Goal: Information Seeking & Learning: Learn about a topic

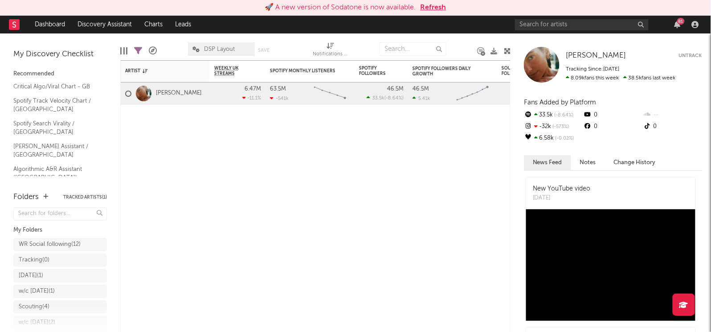
scroll to position [54, 0]
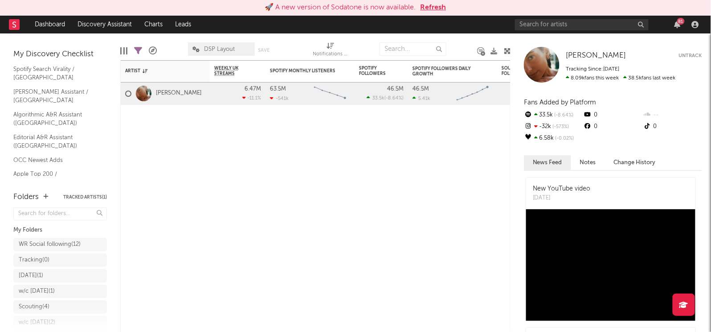
click at [39, 192] on link "Shazam Top 200 / GB" at bounding box center [55, 197] width 85 height 10
click at [586, 14] on div "🚀 A new version of Sodatone is now available. Refresh" at bounding box center [355, 8] width 711 height 16
click at [585, 20] on input "text" at bounding box center [582, 24] width 134 height 11
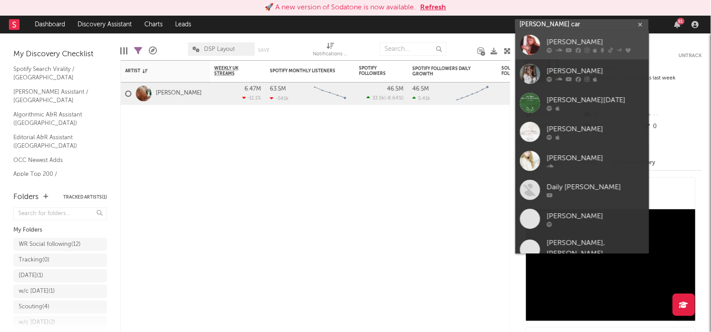
type input "sabrina car"
click at [569, 42] on div "[PERSON_NAME]" at bounding box center [596, 42] width 98 height 11
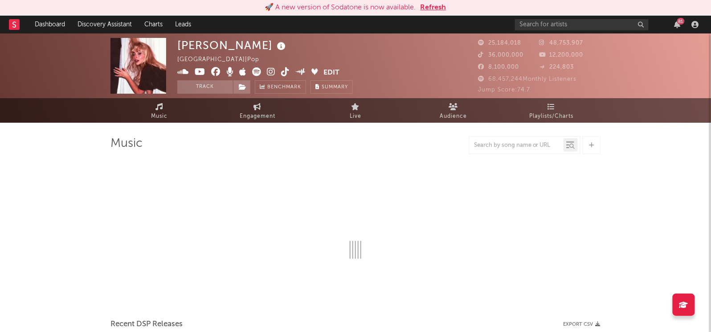
select select "6m"
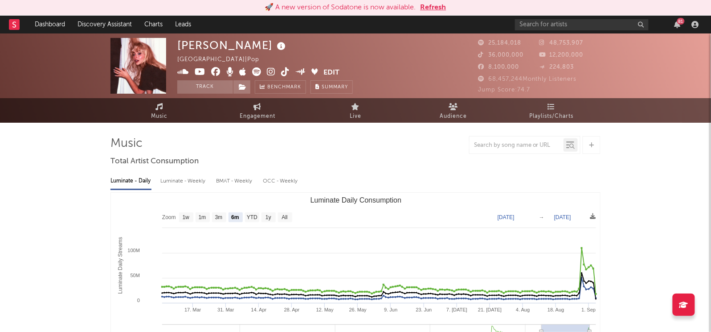
select select "6m"
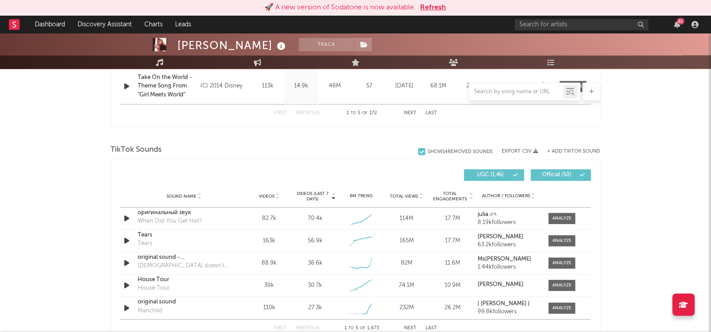
scroll to position [542, 0]
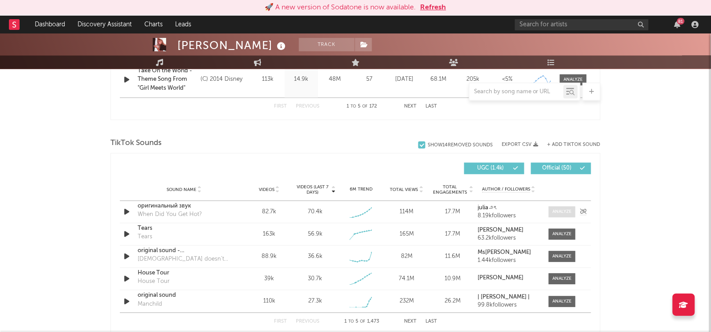
click at [558, 206] on span at bounding box center [562, 211] width 27 height 11
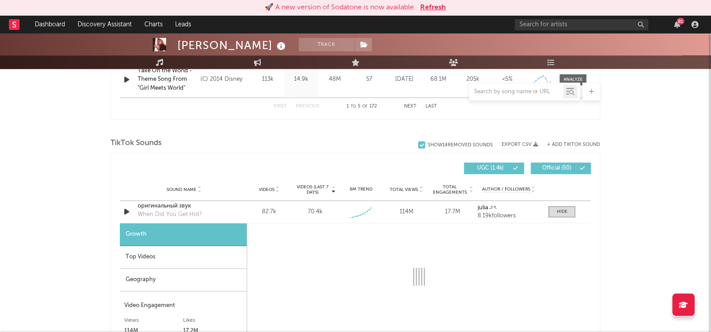
scroll to position [664, 0]
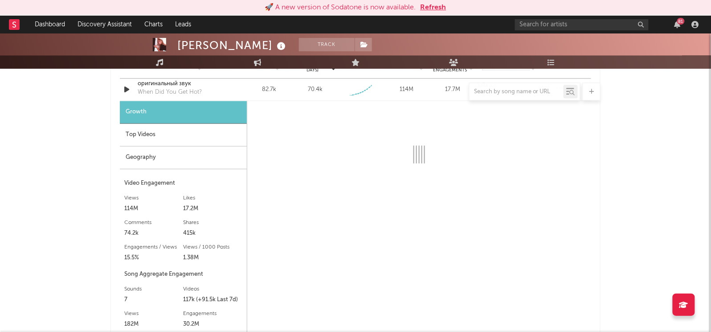
select select "1w"
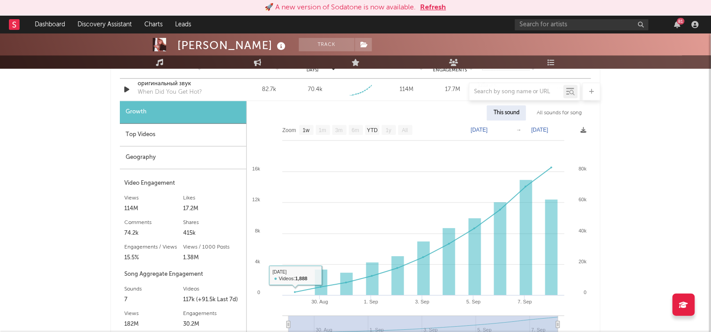
click at [173, 127] on div "Top Videos" at bounding box center [183, 134] width 127 height 23
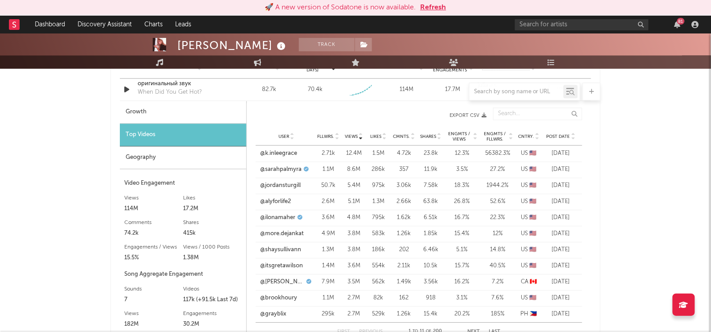
click at [462, 139] on span "Engmts / Views" at bounding box center [459, 136] width 26 height 11
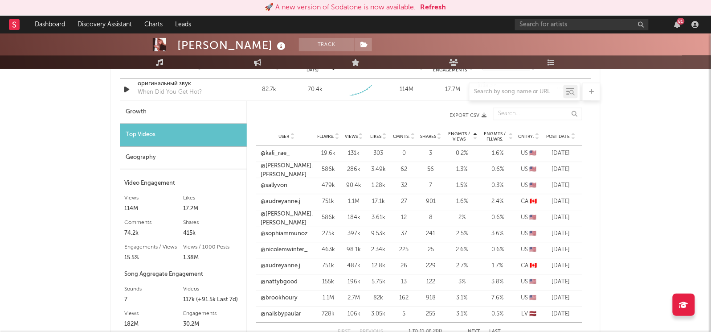
click at [462, 139] on span "Engmts / Views" at bounding box center [459, 136] width 26 height 11
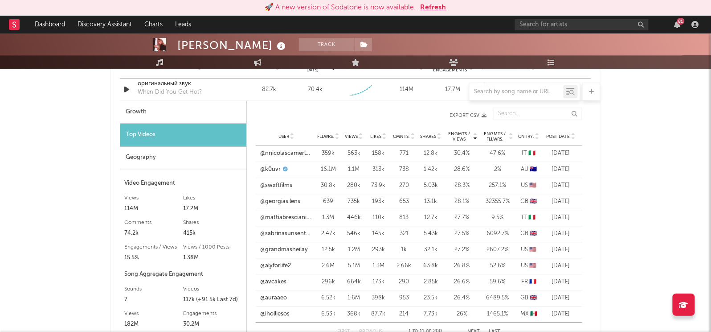
click at [160, 92] on div at bounding box center [356, 91] width 490 height 18
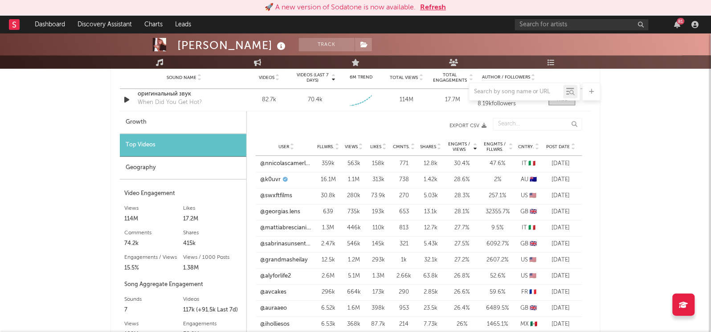
scroll to position [653, 0]
click at [169, 92] on div at bounding box center [356, 91] width 490 height 18
click at [159, 92] on div at bounding box center [356, 91] width 490 height 18
click at [283, 161] on link "@nnicolascamerlengo" at bounding box center [286, 164] width 53 height 9
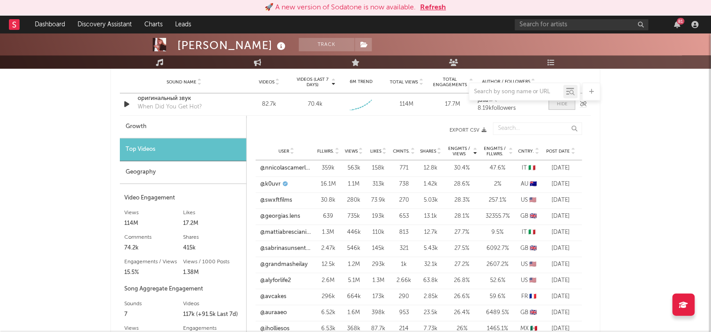
click at [557, 106] on span at bounding box center [562, 103] width 27 height 11
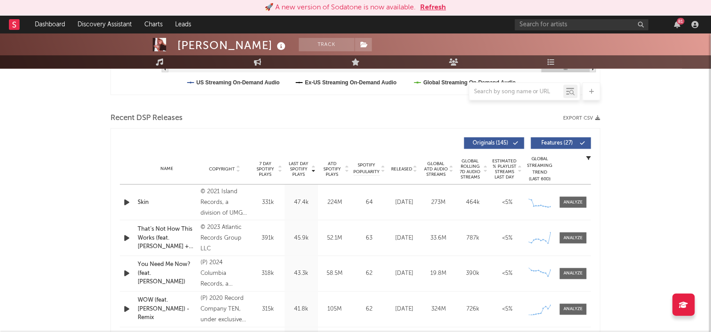
scroll to position [286, 0]
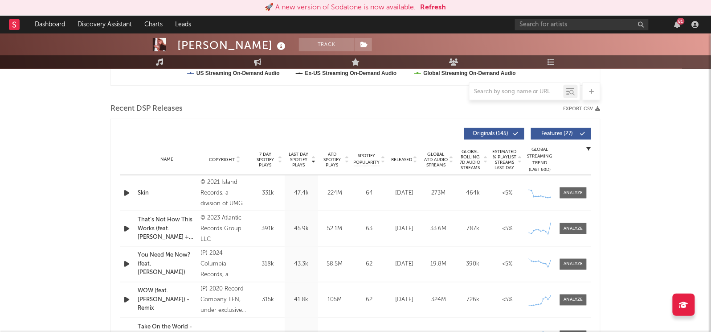
click at [299, 155] on span "Last Day Spotify Plays" at bounding box center [299, 160] width 24 height 16
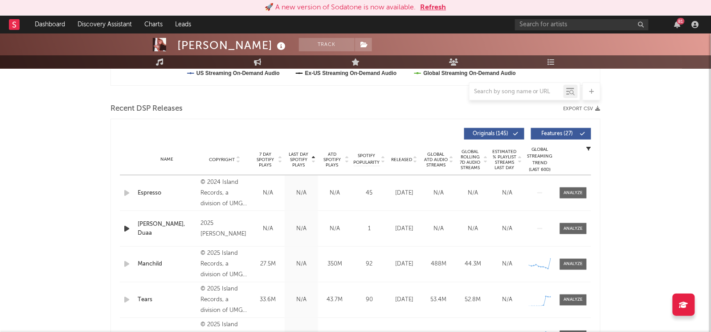
click at [299, 155] on span "Last Day Spotify Plays" at bounding box center [299, 160] width 24 height 16
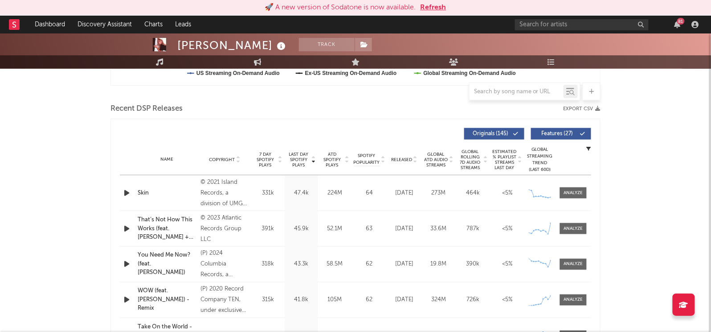
click at [259, 162] on span "7 Day Spotify Plays" at bounding box center [266, 160] width 24 height 16
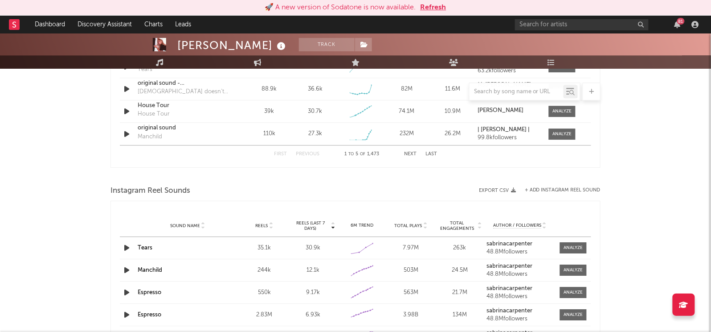
scroll to position [644, 0]
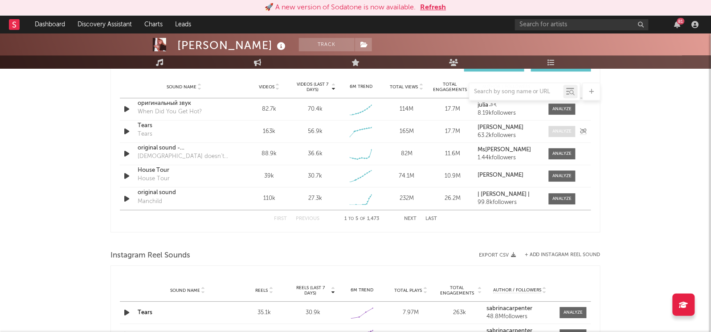
click at [556, 132] on div at bounding box center [562, 131] width 19 height 7
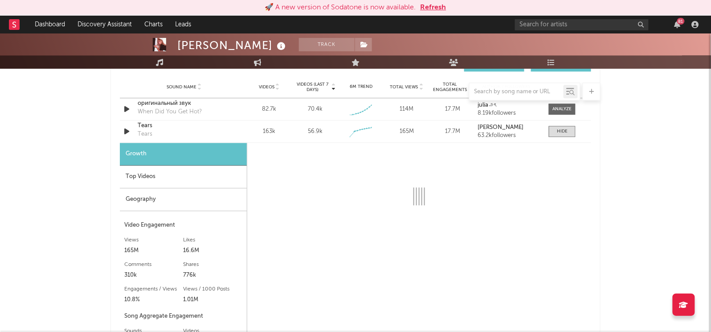
click at [159, 181] on div "Top Videos" at bounding box center [183, 176] width 127 height 23
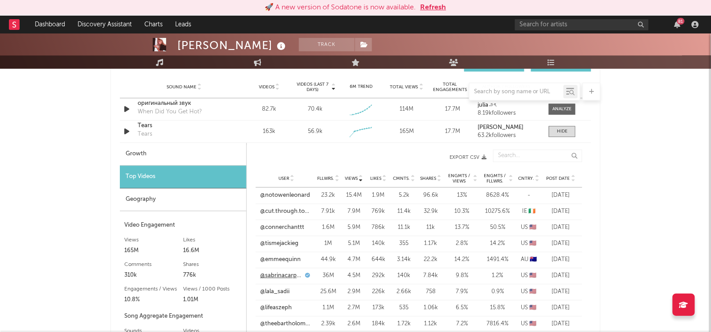
click at [287, 277] on link "@sabrinacarpenter" at bounding box center [281, 275] width 43 height 9
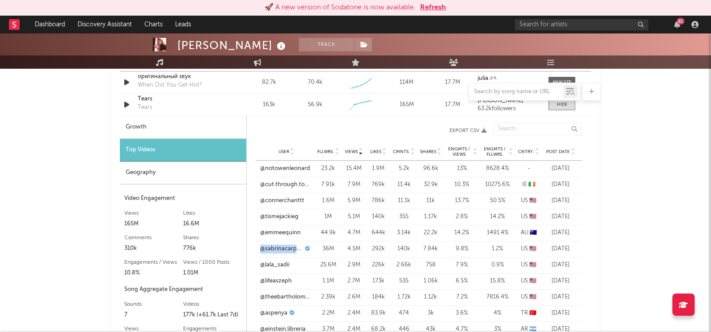
scroll to position [672, 0]
click at [280, 167] on link "@notowenleonard" at bounding box center [285, 167] width 50 height 9
click at [675, 204] on div "Sabrina Carpenter Track United States | Pop Edit Track Benchmark Summary 25,184…" at bounding box center [355, 157] width 711 height 1592
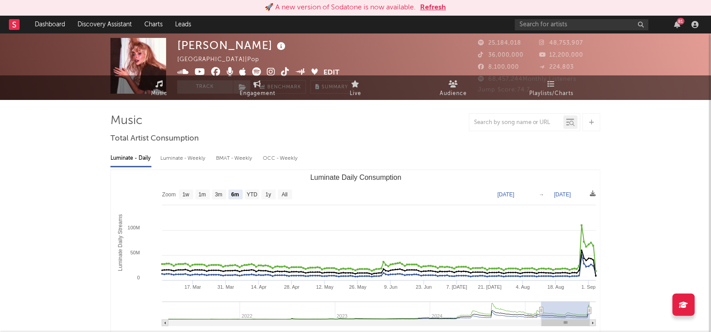
scroll to position [0, 0]
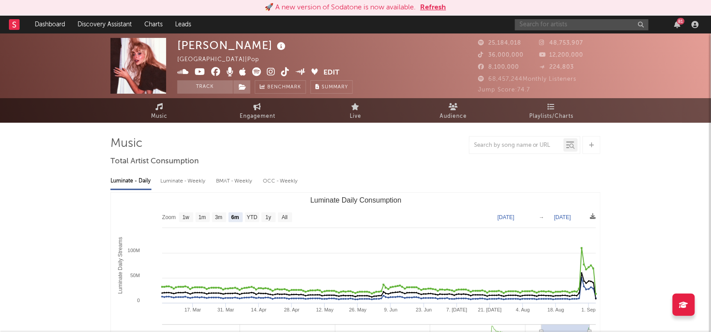
click at [598, 22] on input "text" at bounding box center [582, 24] width 134 height 11
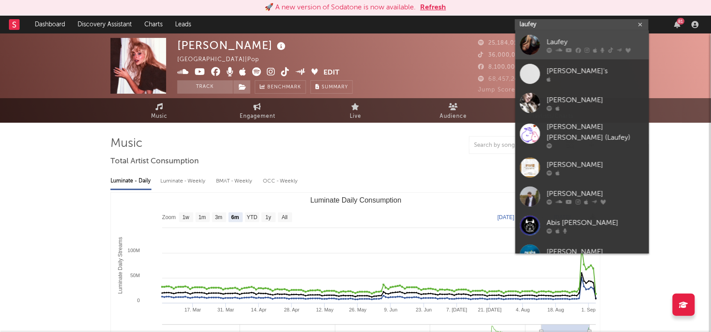
type input "laufey"
click at [584, 45] on div "Laufey" at bounding box center [596, 42] width 98 height 11
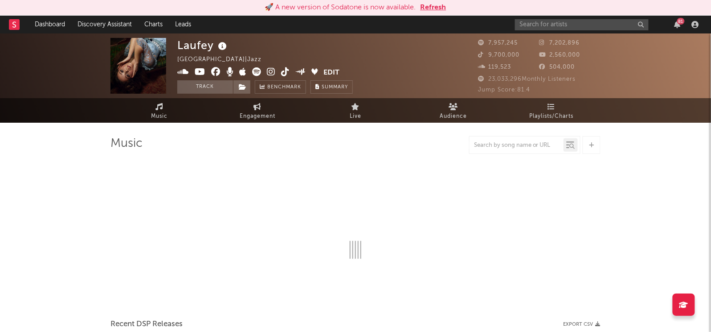
select select "6m"
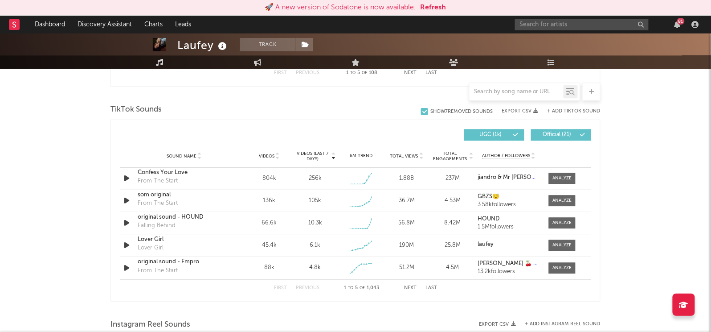
scroll to position [584, 0]
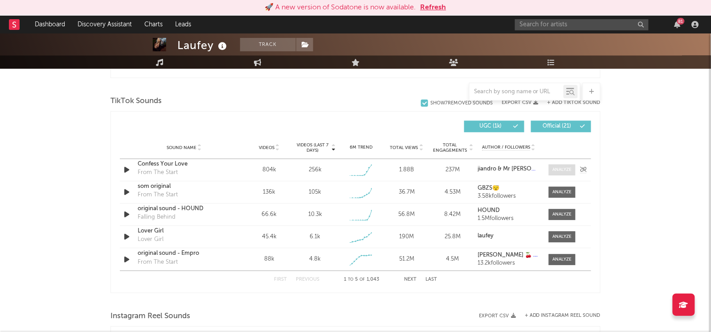
click at [564, 164] on span at bounding box center [562, 169] width 27 height 11
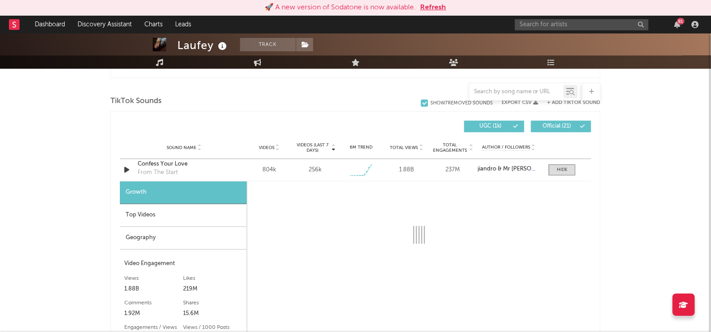
select select "1w"
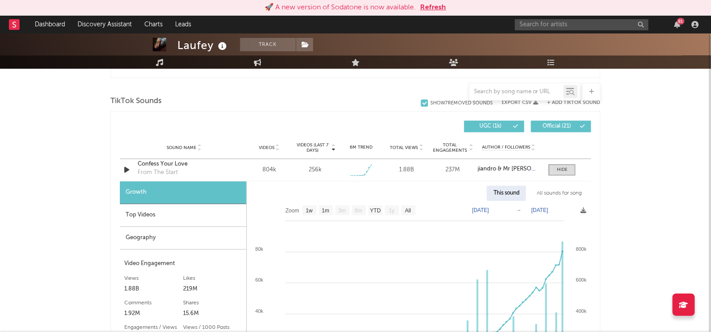
scroll to position [633, 0]
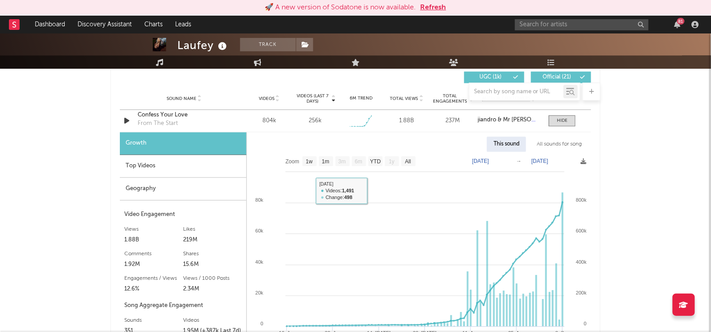
click at [202, 166] on div "Top Videos" at bounding box center [183, 166] width 127 height 23
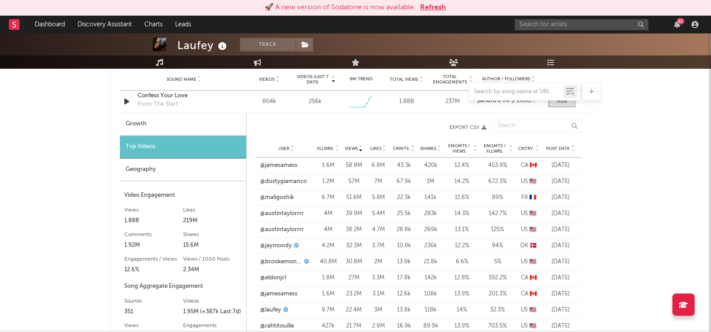
scroll to position [655, 0]
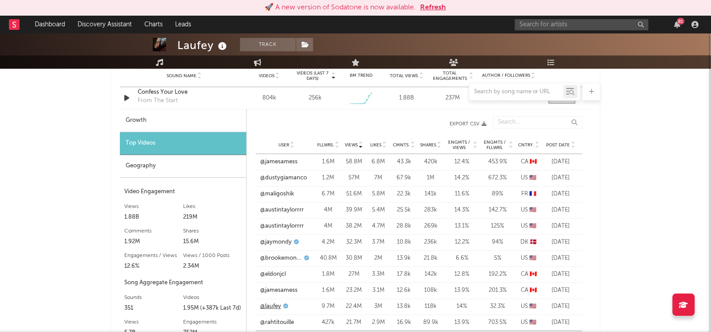
click at [278, 304] on link "@laufey" at bounding box center [270, 306] width 21 height 9
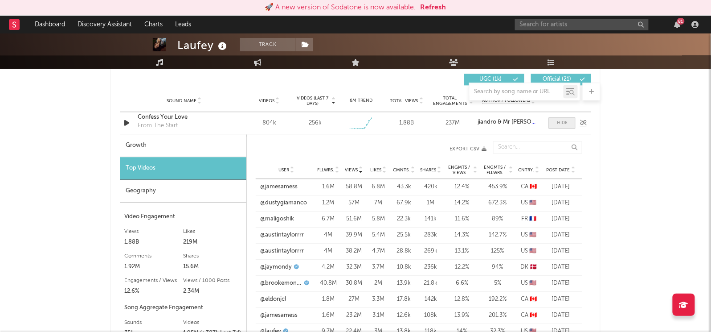
click at [561, 126] on span at bounding box center [562, 122] width 27 height 11
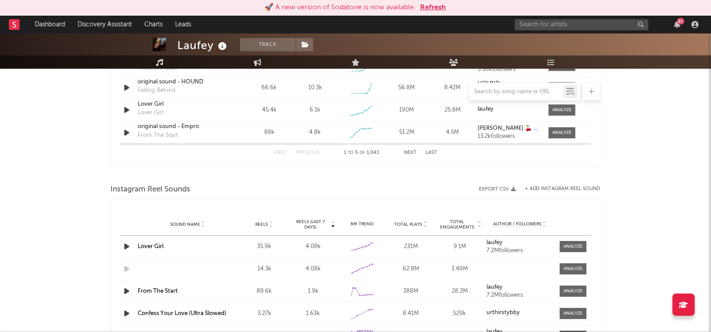
scroll to position [820, 0]
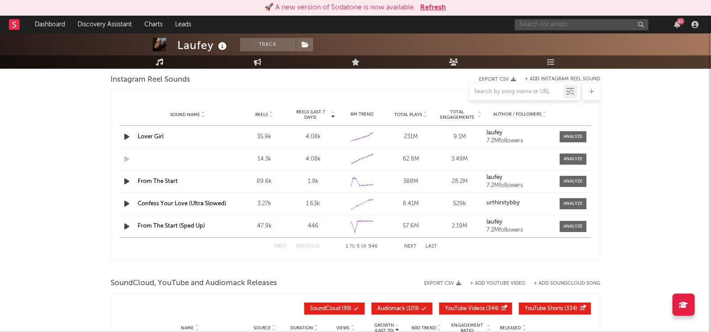
click at [564, 24] on input "text" at bounding box center [582, 24] width 134 height 11
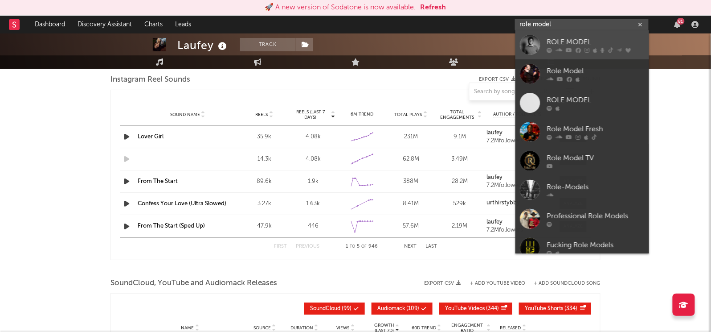
type input "role model"
click at [554, 40] on div "ROLE MODEL" at bounding box center [596, 42] width 98 height 11
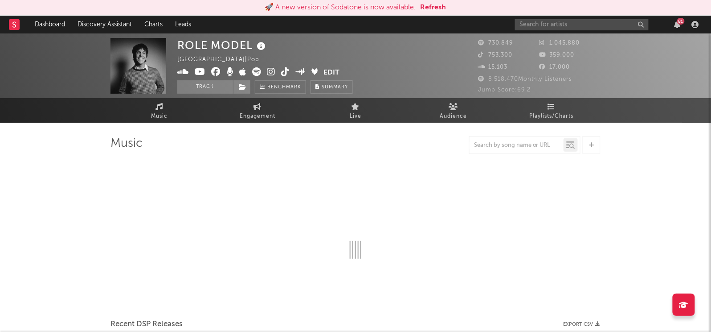
select select "6m"
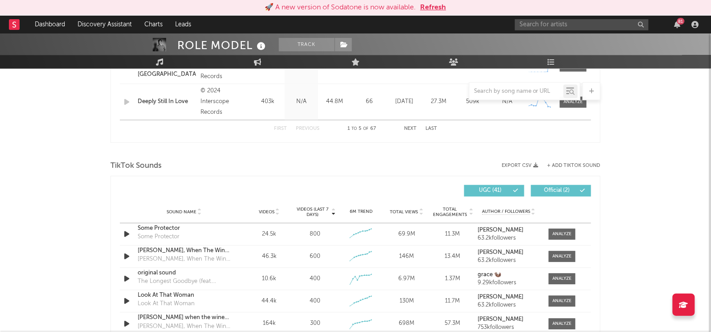
scroll to position [594, 0]
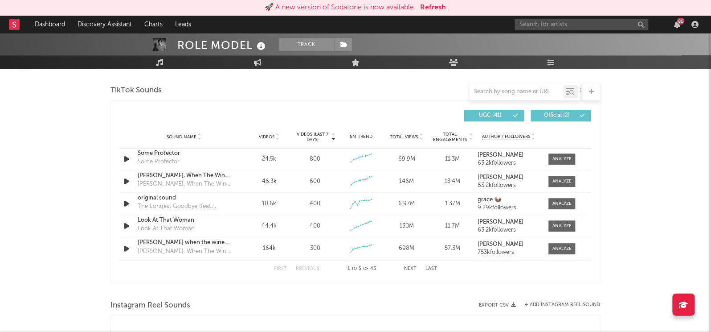
click at [272, 134] on span "Videos" at bounding box center [267, 136] width 16 height 5
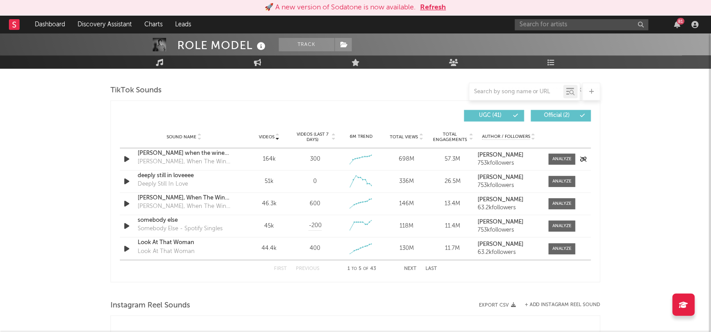
click at [186, 153] on div "sally when the wine runs out" at bounding box center [184, 153] width 93 height 9
click at [564, 159] on div at bounding box center [562, 159] width 19 height 7
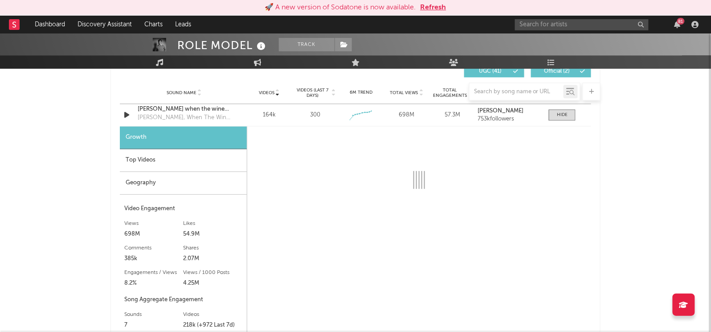
scroll to position [672, 0]
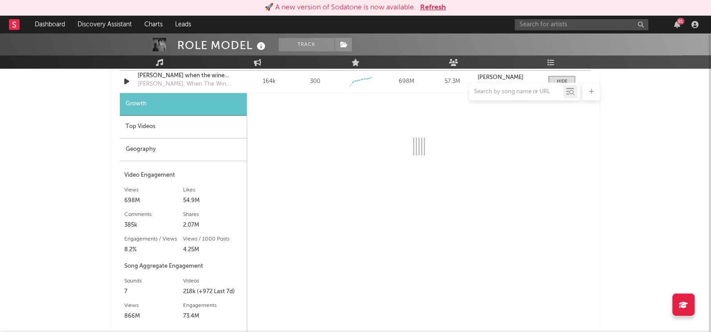
select select "6m"
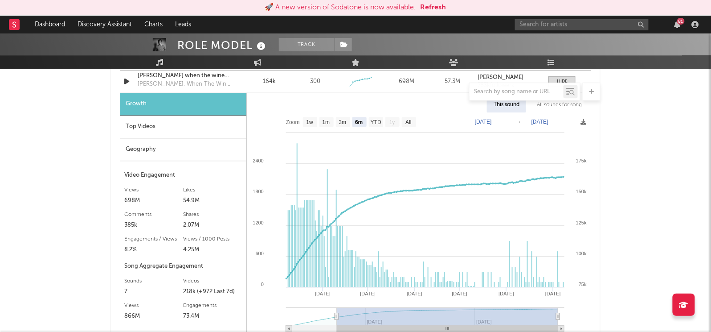
click at [156, 122] on div "Top Videos" at bounding box center [183, 126] width 127 height 23
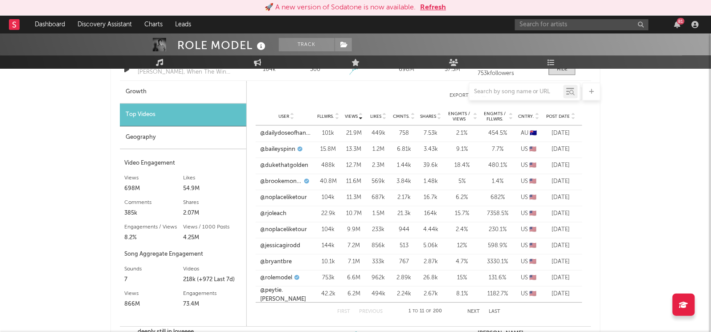
scroll to position [686, 0]
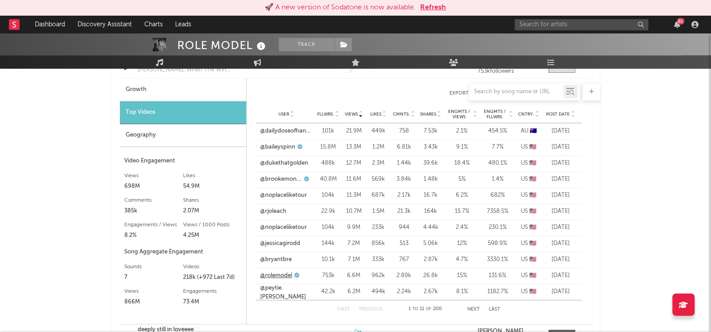
click at [280, 273] on link "@rolemodel" at bounding box center [276, 275] width 32 height 9
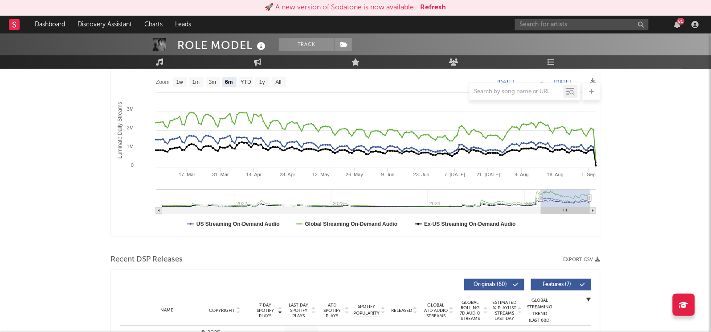
scroll to position [0, 0]
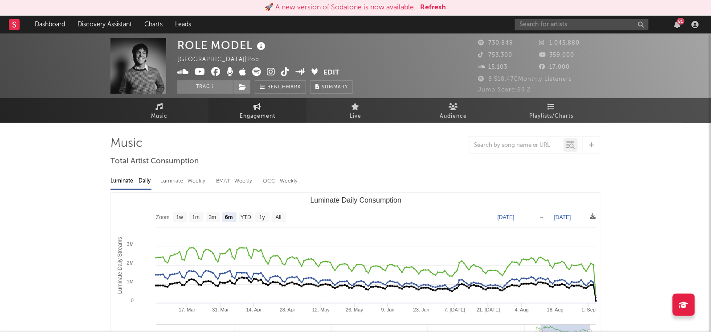
click at [258, 112] on span "Engagement" at bounding box center [258, 116] width 36 height 11
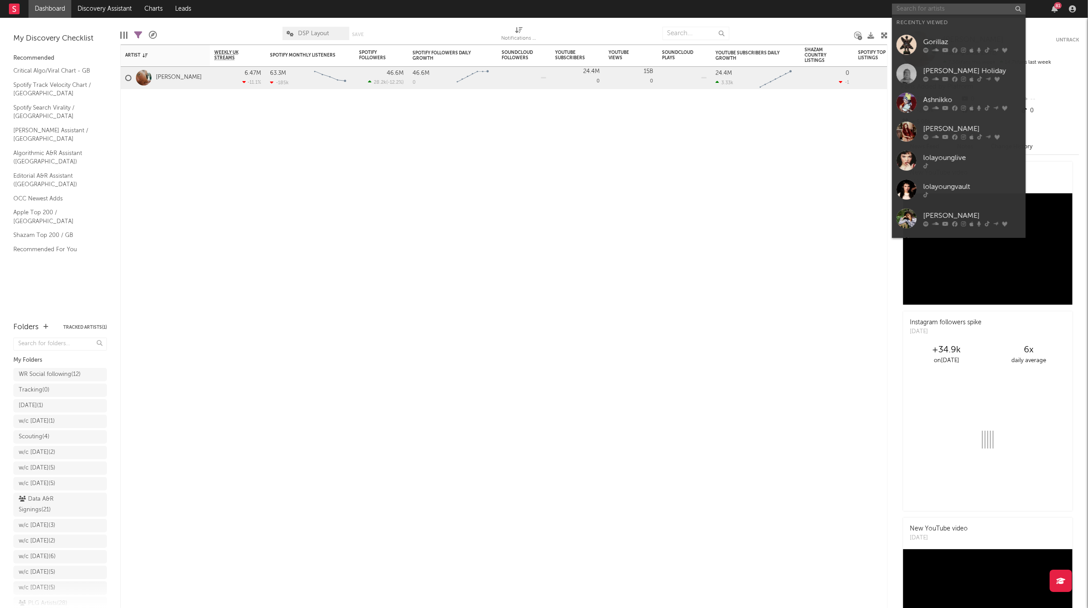
click at [957, 12] on input "text" at bounding box center [959, 9] width 134 height 11
paste input "https://open.spotify.com/track/17CXft3kDo4QNrO491EFOv?si=abb8a68d95a943dc"
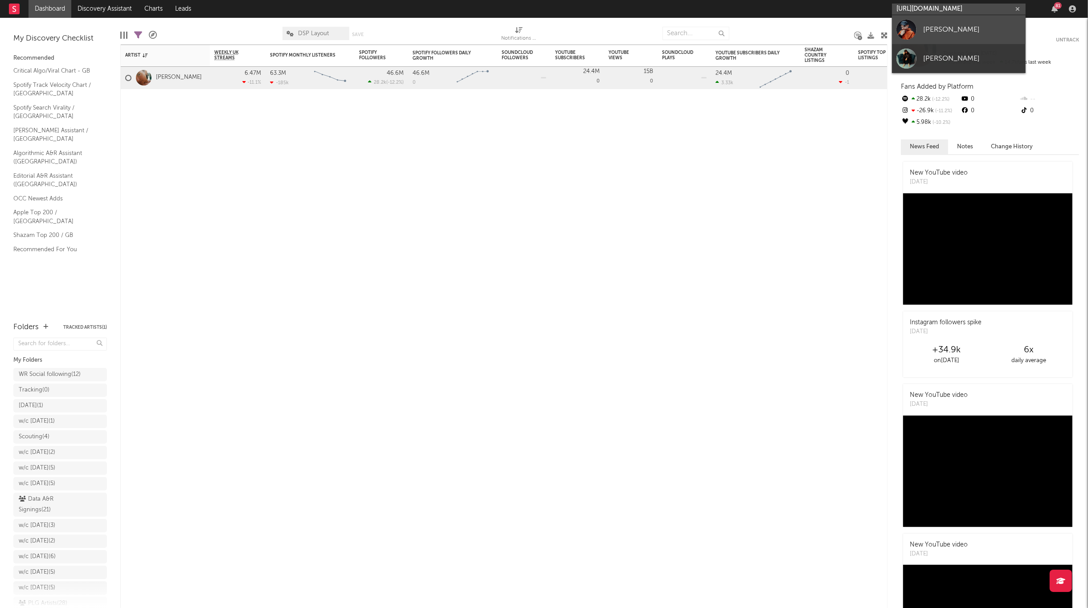
type input "https://open.spotify.com/track/17CXft3kDo4QNrO491EFOv?si=abb8a68d95a943dc"
click at [945, 29] on div "[PERSON_NAME]" at bounding box center [972, 29] width 98 height 11
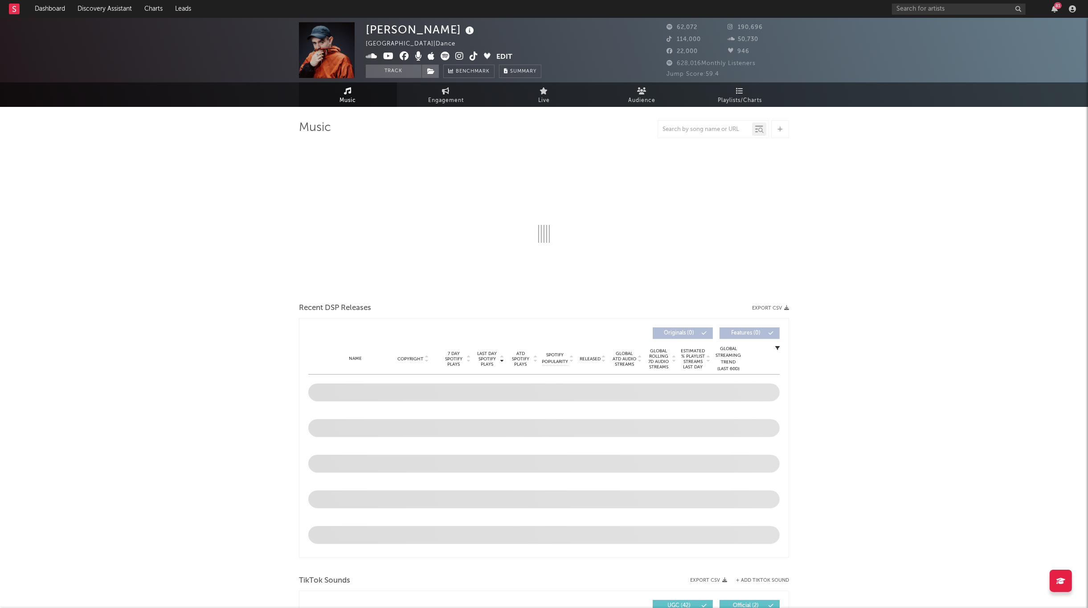
select select "6m"
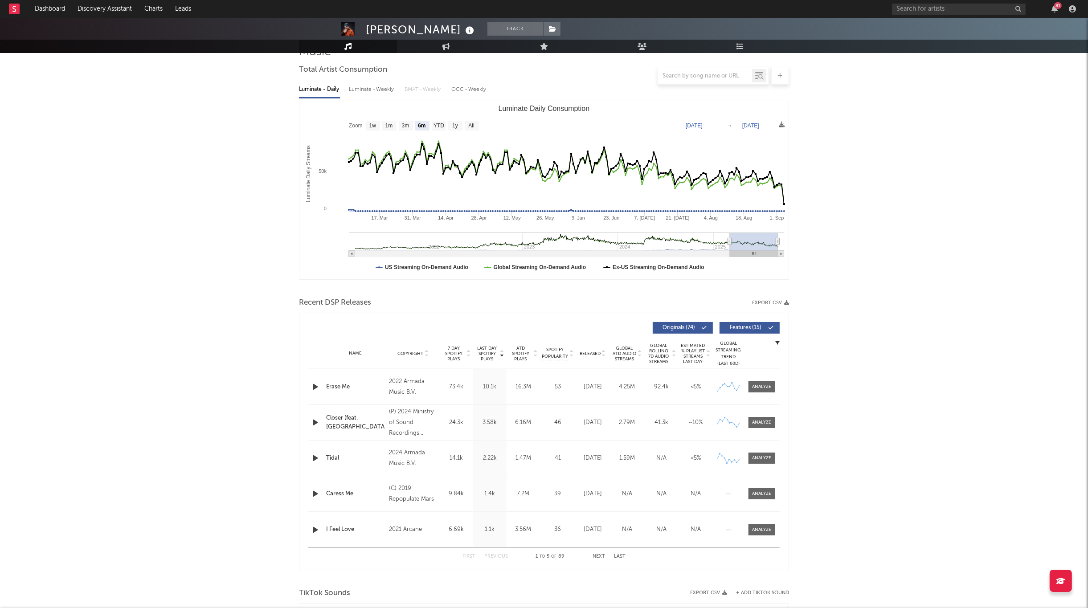
scroll to position [75, 0]
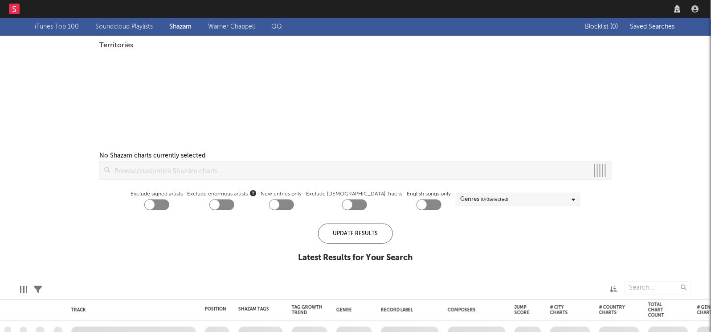
checkbox input "true"
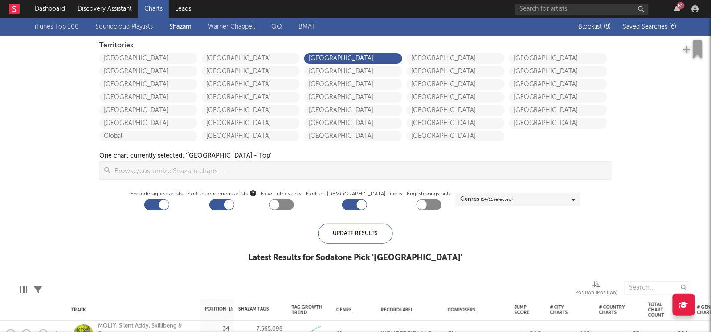
click at [634, 29] on span "Saved Searches ( 6 )" at bounding box center [649, 27] width 53 height 6
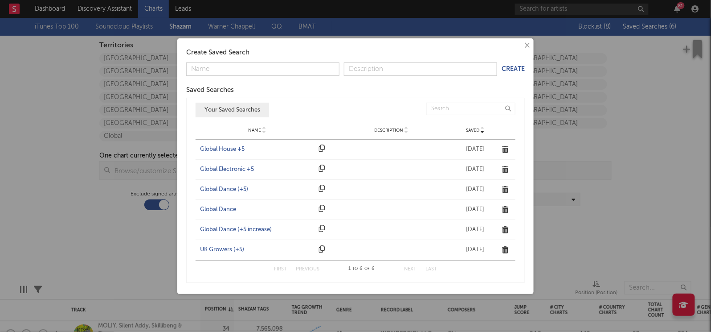
click at [224, 249] on div "UK Growers (+5)" at bounding box center [257, 249] width 115 height 9
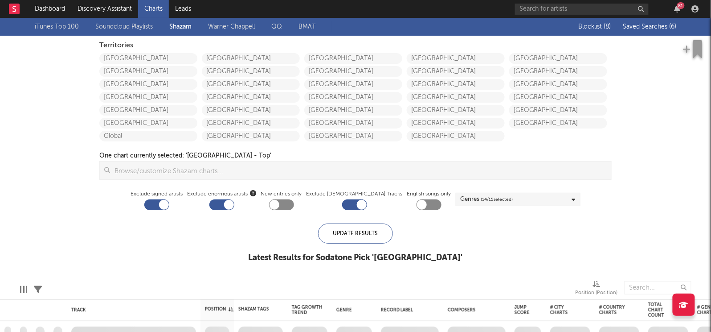
click at [684, 182] on div "iTunes Top 100 Soundcloud Playlists Shazam Warner Chappell QQ BMAT Blocklist ( …" at bounding box center [355, 145] width 711 height 254
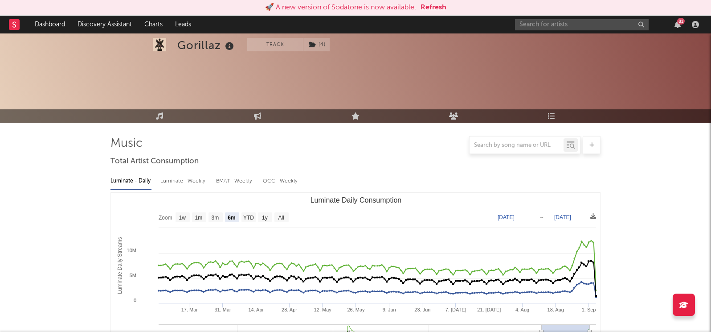
select select "6m"
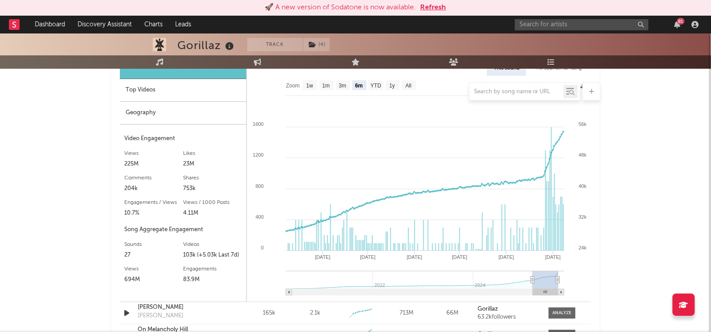
scroll to position [2028, 0]
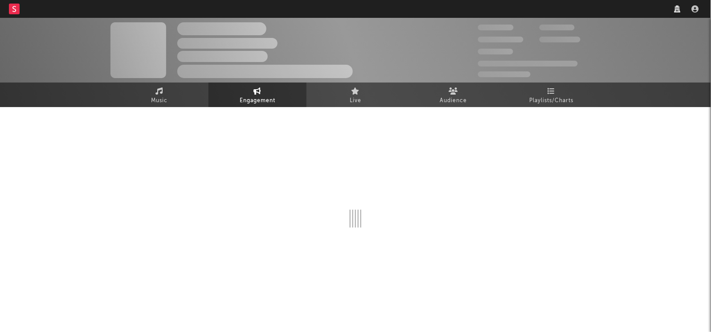
select select "1w"
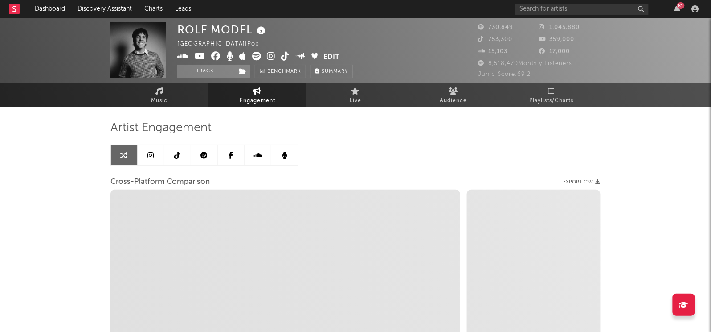
click at [181, 157] on link at bounding box center [177, 155] width 27 height 20
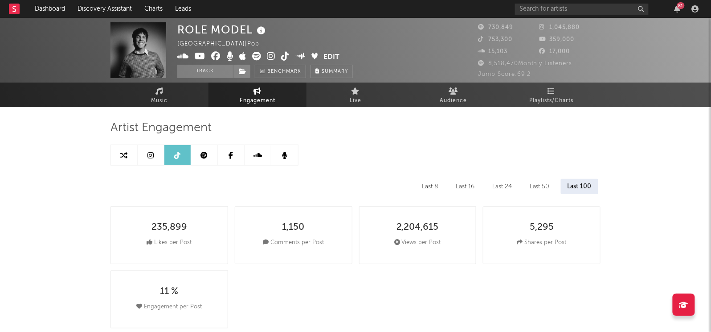
select select "6m"
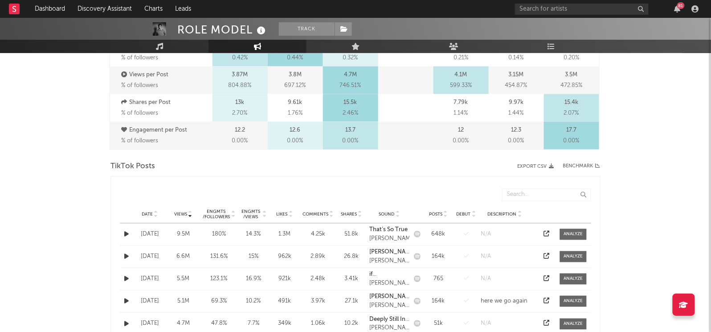
scroll to position [433, 0]
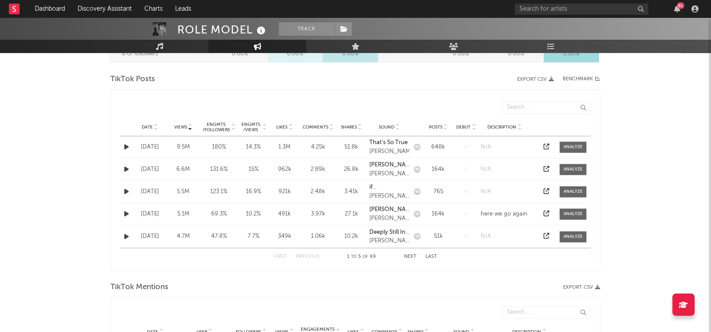
click at [251, 123] on div "Engmts / Views" at bounding box center [250, 127] width 21 height 11
click at [547, 147] on icon at bounding box center [547, 147] width 6 height 6
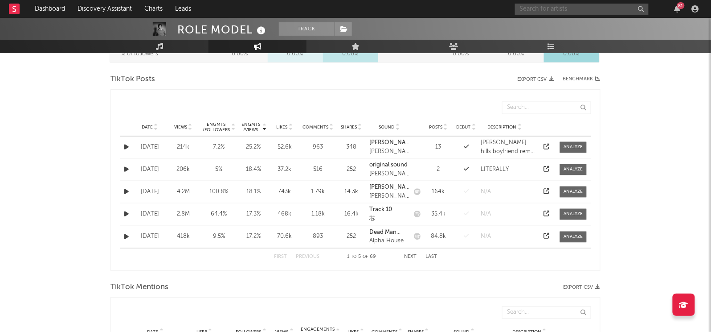
click at [569, 8] on input "text" at bounding box center [582, 9] width 134 height 11
drag, startPoint x: 535, startPoint y: 7, endPoint x: 497, endPoint y: 7, distance: 37.9
click at [497, 7] on nav "Dashboard Discovery Assistant Charts Leads kat 81" at bounding box center [355, 9] width 711 height 18
paste input "[URL][DOMAIN_NAME]"
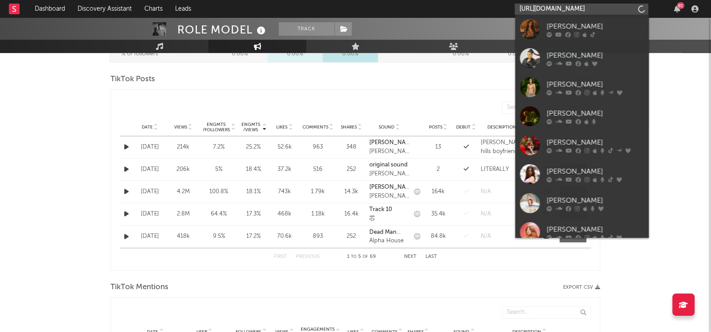
scroll to position [0, 144]
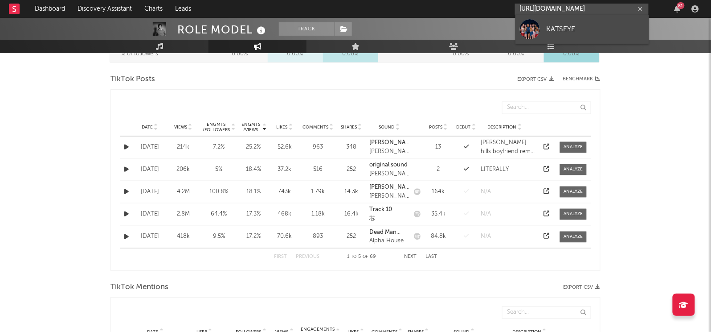
type input "[URL][DOMAIN_NAME]"
click at [559, 31] on div "KATSEYE" at bounding box center [596, 29] width 98 height 11
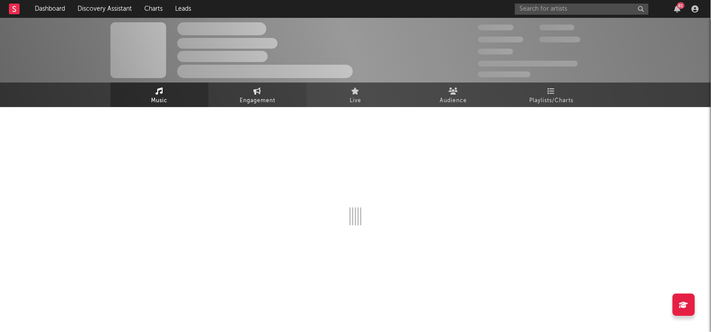
select select "6m"
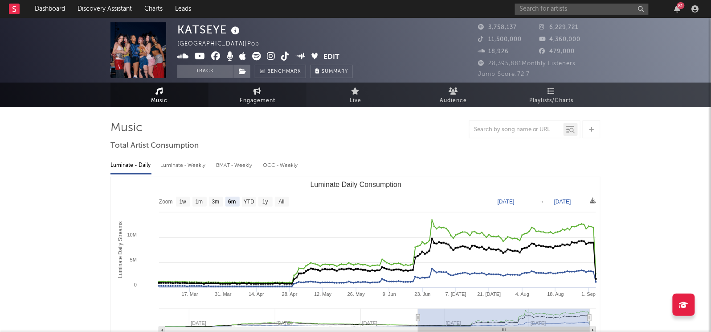
click at [255, 97] on span "Engagement" at bounding box center [258, 100] width 36 height 11
select select "1w"
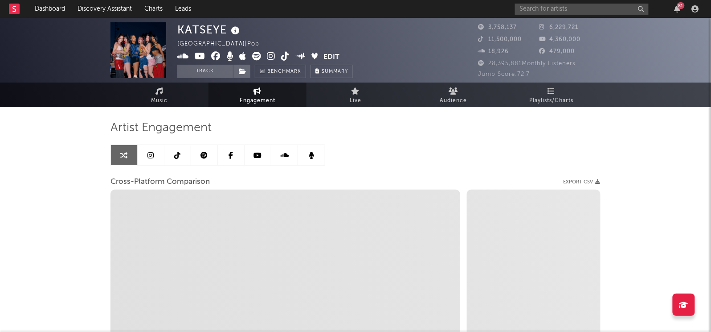
click at [168, 156] on link at bounding box center [177, 155] width 27 height 20
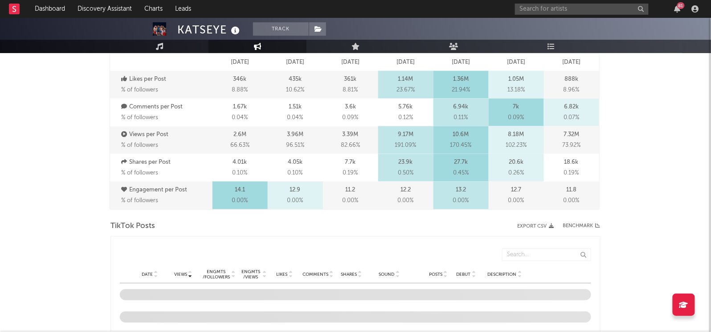
select select "6m"
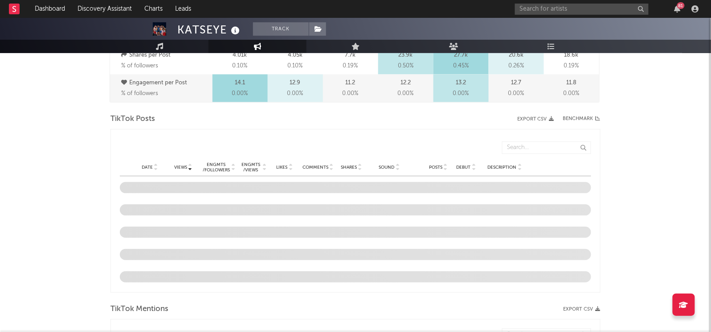
scroll to position [466, 0]
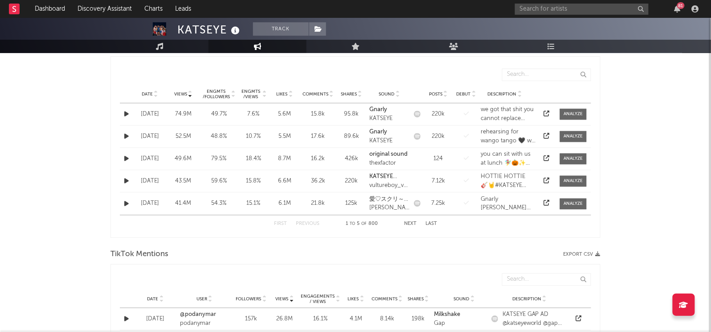
click at [248, 94] on div "Engmts / Views" at bounding box center [250, 94] width 21 height 11
click at [248, 95] on div "Engmts / Views" at bounding box center [250, 94] width 21 height 11
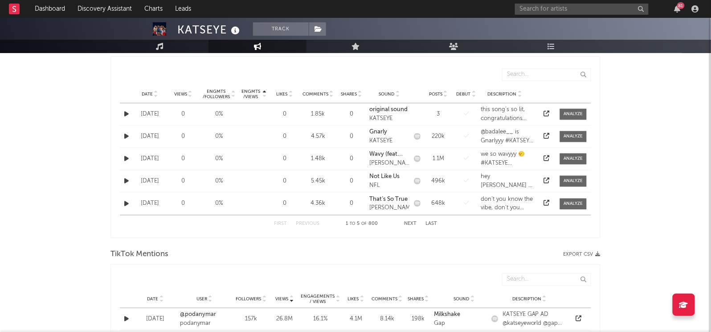
click at [248, 95] on div "Engmts / Views" at bounding box center [250, 94] width 21 height 11
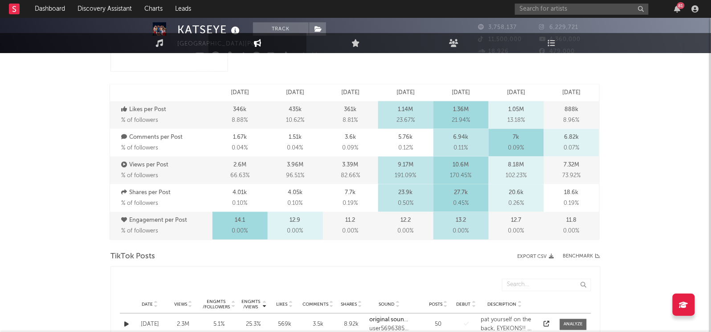
scroll to position [0, 0]
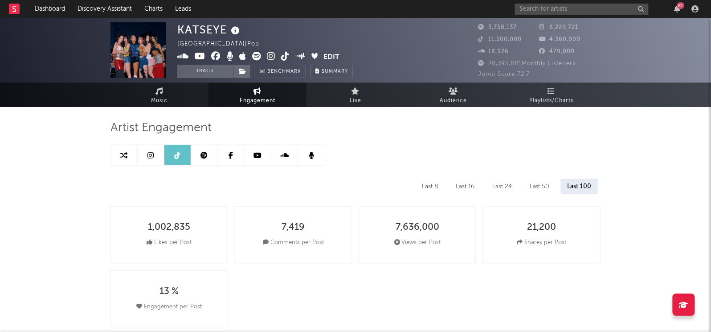
click at [285, 57] on icon at bounding box center [285, 56] width 8 height 9
click at [171, 92] on link "Music" at bounding box center [160, 94] width 98 height 25
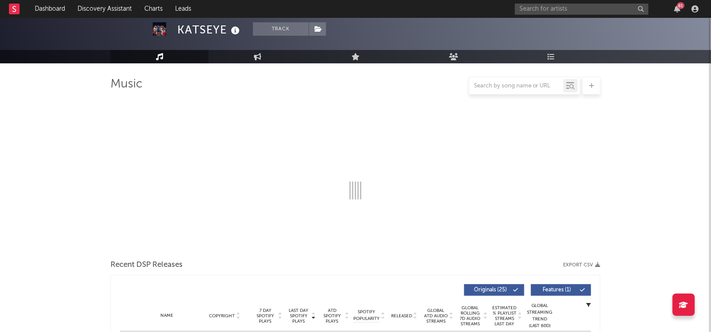
select select "6m"
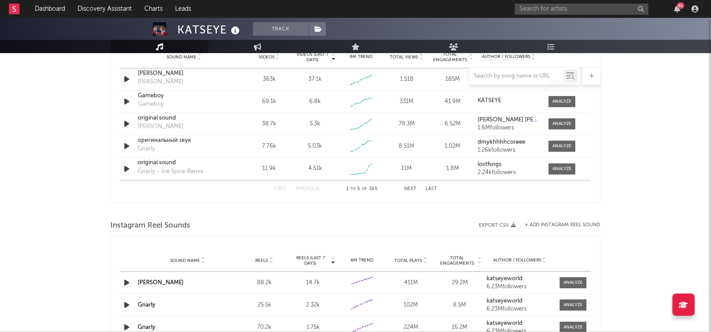
scroll to position [626, 0]
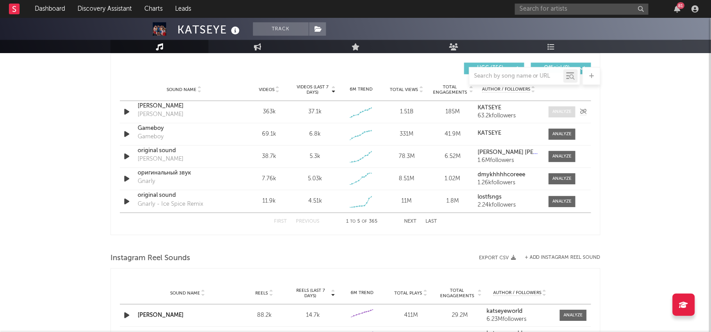
click at [569, 113] on div at bounding box center [562, 111] width 19 height 7
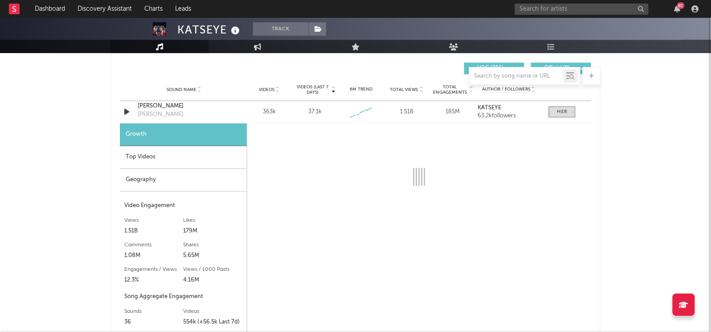
select select "1w"
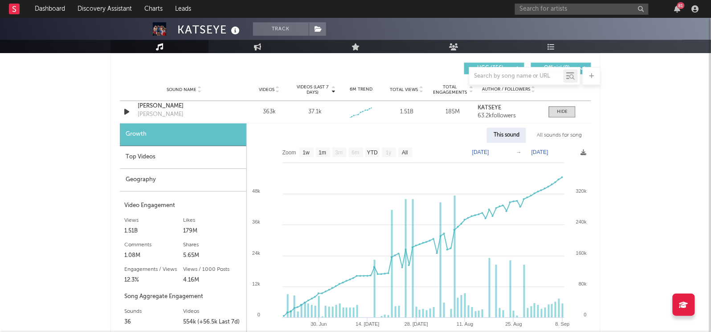
click at [193, 155] on div "Top Videos" at bounding box center [183, 157] width 127 height 23
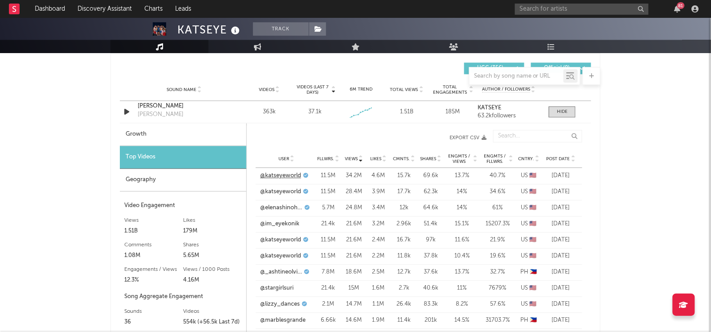
click at [274, 176] on link "@katseyeworld" at bounding box center [280, 175] width 41 height 9
click at [283, 187] on link "@katseyeworld" at bounding box center [280, 191] width 41 height 9
click at [286, 238] on link "@katseyeworld" at bounding box center [280, 239] width 41 height 9
click at [294, 255] on link "@katseyeworld" at bounding box center [280, 255] width 41 height 9
click at [567, 155] on div "Post Date" at bounding box center [561, 158] width 33 height 7
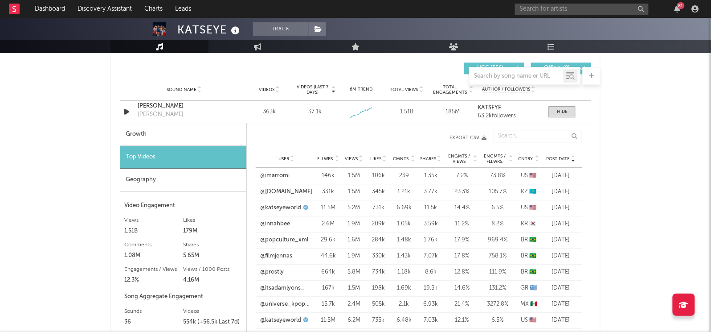
drag, startPoint x: 567, startPoint y: 154, endPoint x: 638, endPoint y: 168, distance: 72.3
click at [638, 168] on div "KATSEYE Track [GEOGRAPHIC_DATA] | Pop Edit Track Benchmark Summary 3,758,137 6,…" at bounding box center [355, 188] width 711 height 1592
click at [297, 209] on link "@katseyeworld" at bounding box center [280, 207] width 41 height 9
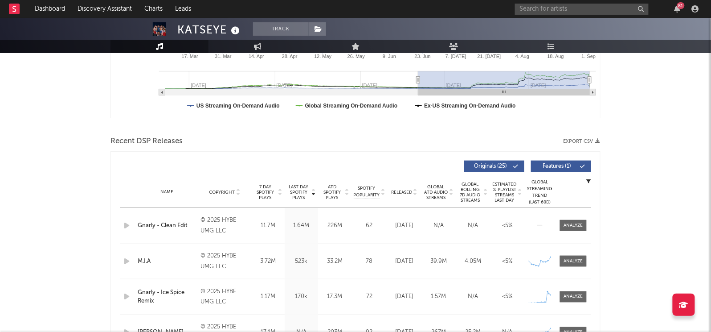
scroll to position [274, 0]
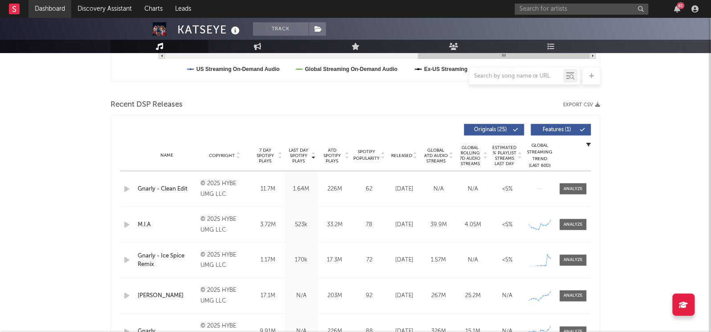
click at [51, 5] on link "Dashboard" at bounding box center [50, 9] width 43 height 18
